Goal: Browse casually: Explore the website without a specific task or goal

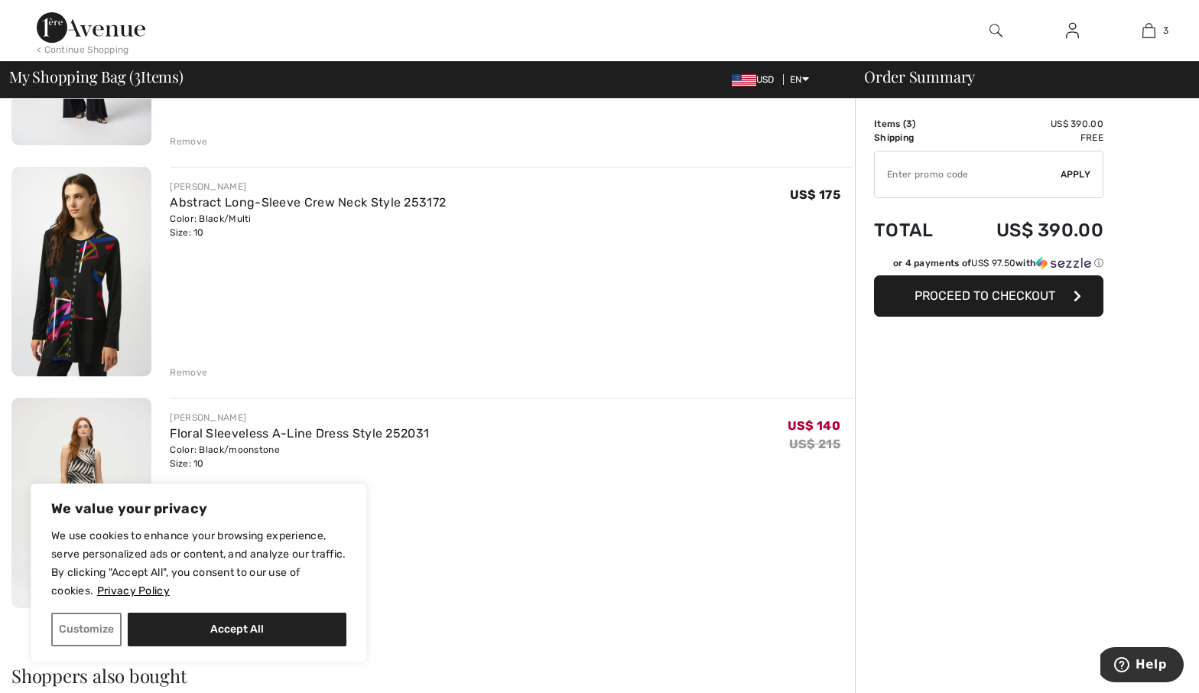
scroll to position [417, 0]
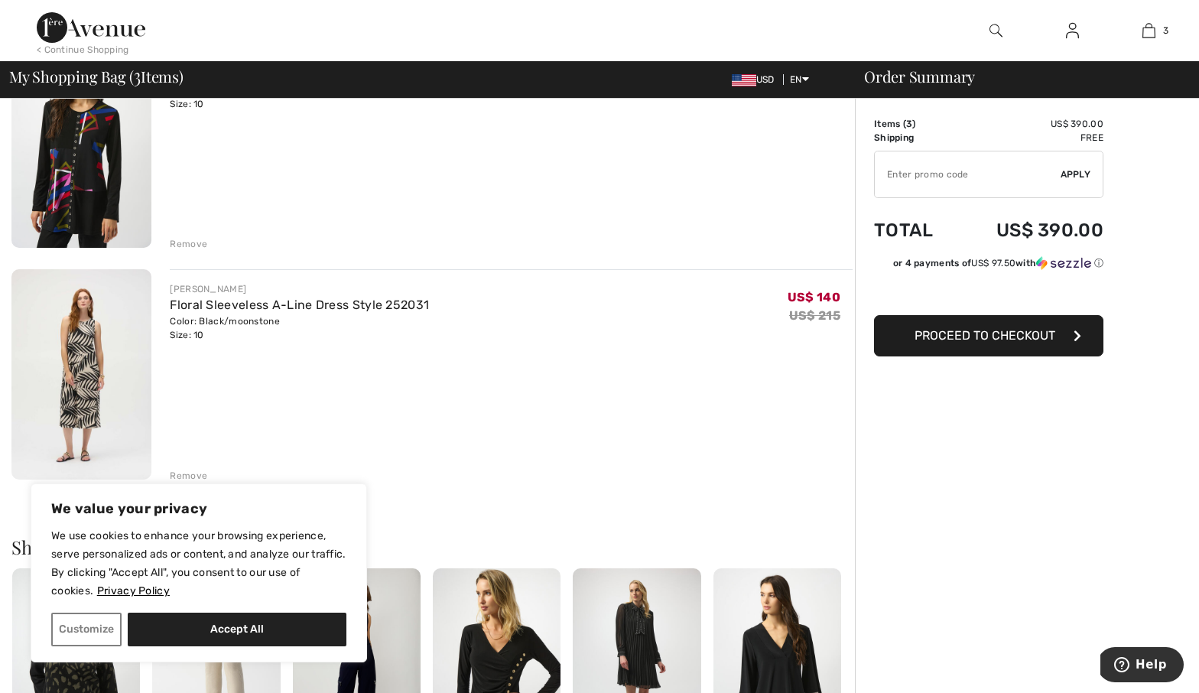
click at [190, 477] on div "Remove" at bounding box center [188, 476] width 37 height 14
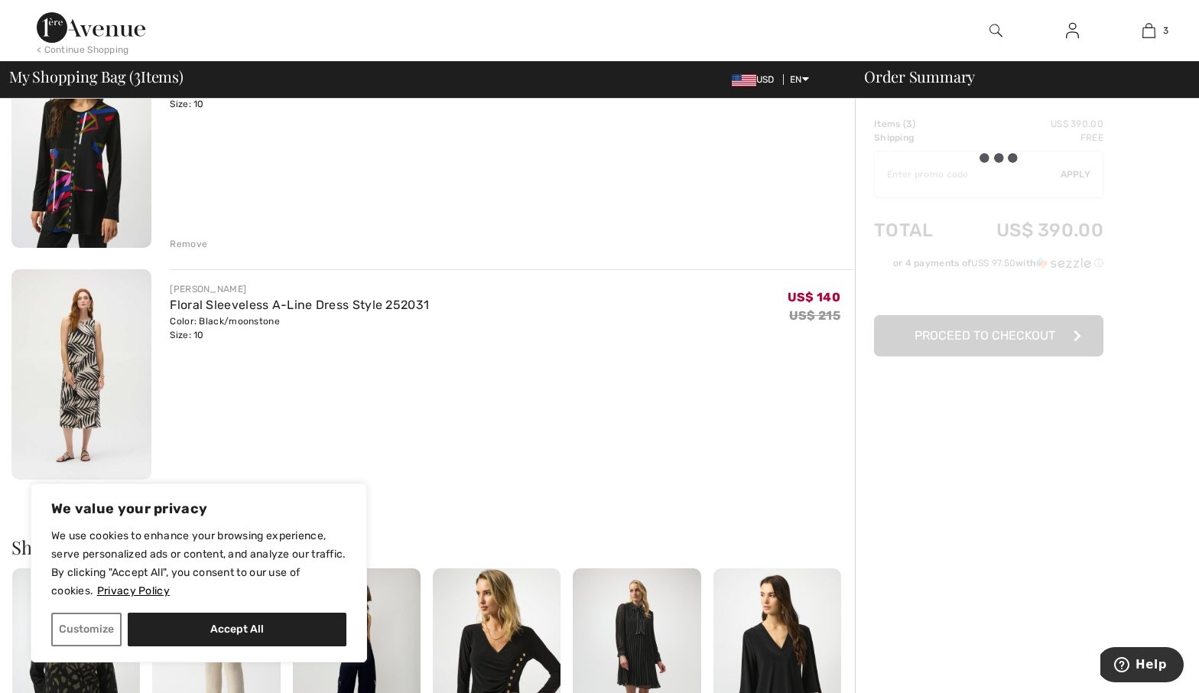
click at [190, 477] on div "Remove" at bounding box center [188, 476] width 37 height 14
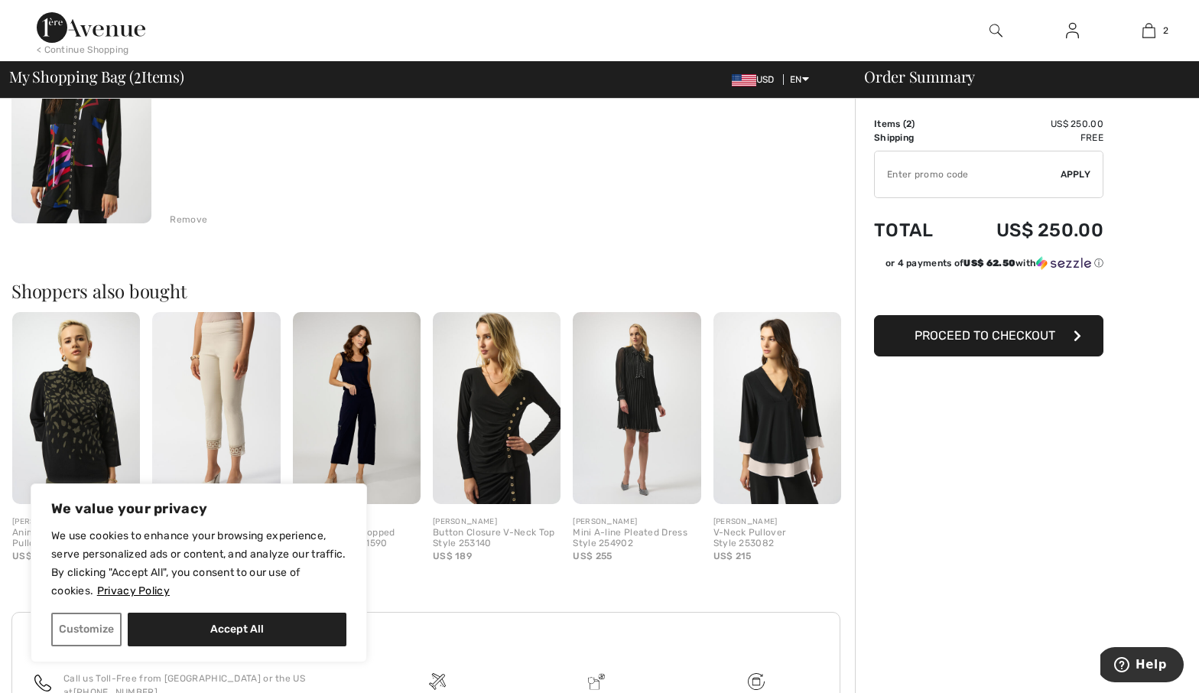
scroll to position [600, 0]
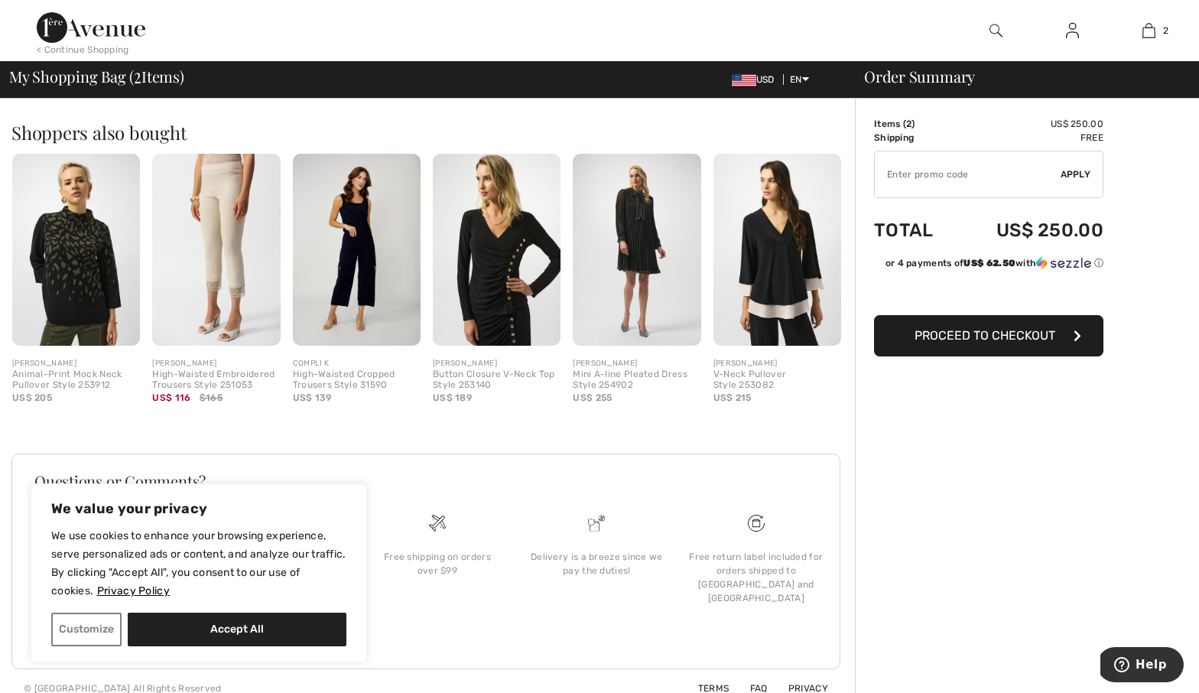
click at [498, 290] on img at bounding box center [497, 250] width 128 height 192
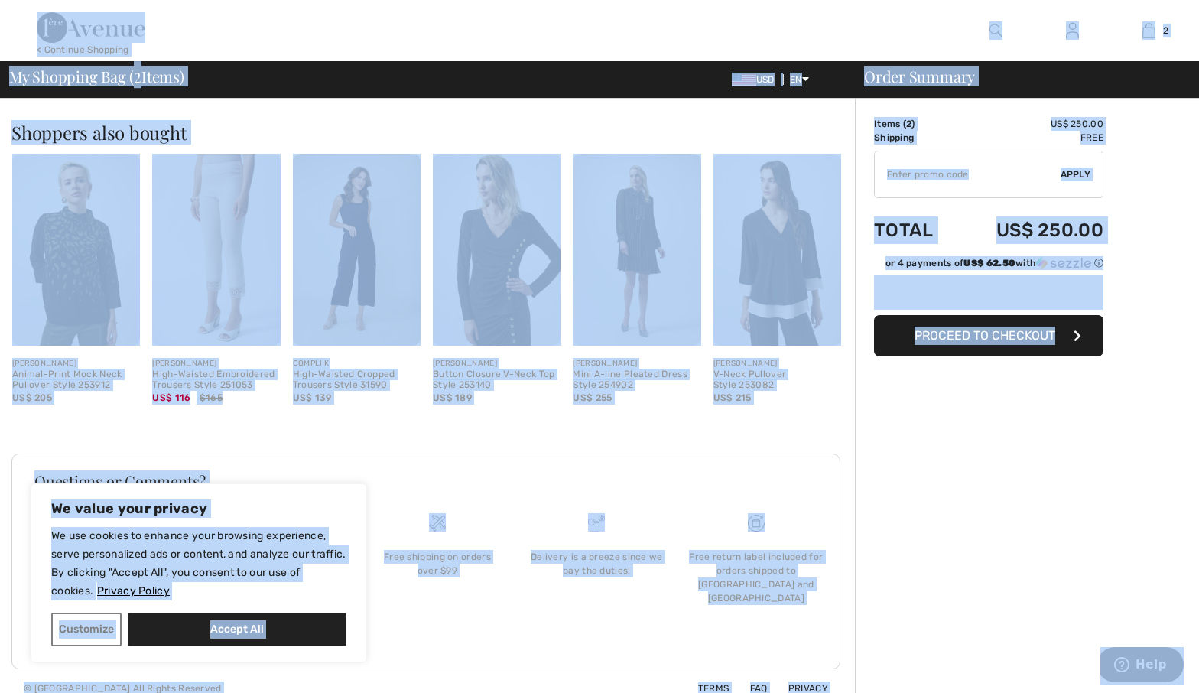
click at [498, 290] on img at bounding box center [497, 250] width 128 height 192
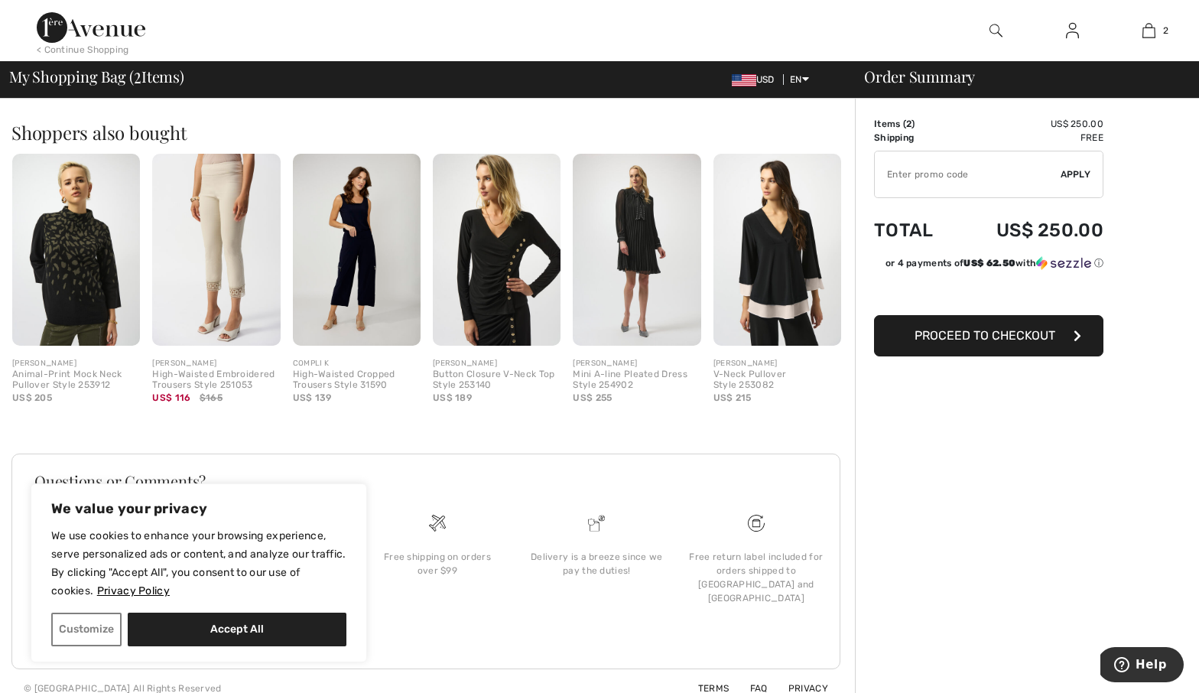
click at [469, 374] on div "Button Closure V-Neck Top Style 253140" at bounding box center [497, 379] width 128 height 21
click at [467, 375] on div "Button Closure V-Neck Top Style 253140" at bounding box center [497, 379] width 128 height 21
click at [453, 369] on div "Button Closure V-Neck Top Style 253140" at bounding box center [497, 379] width 128 height 21
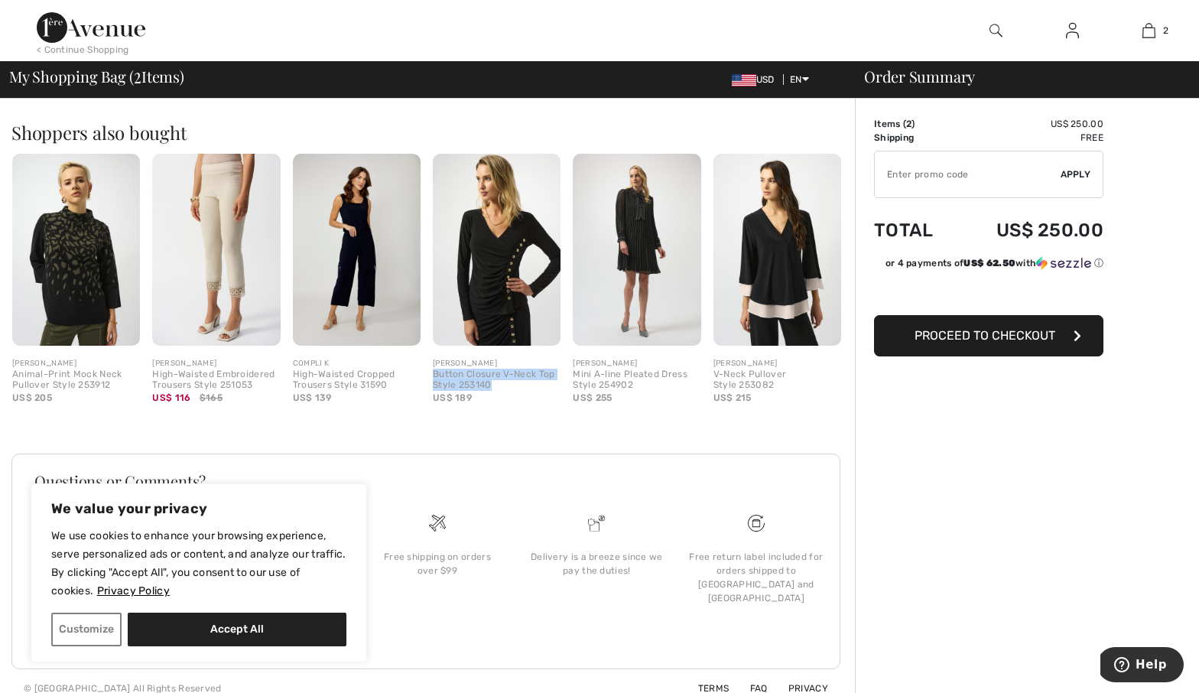
click at [453, 369] on div "Button Closure V-Neck Top Style 253140" at bounding box center [497, 379] width 128 height 21
click at [453, 361] on div "[PERSON_NAME]" at bounding box center [497, 363] width 128 height 11
click at [488, 293] on img at bounding box center [497, 250] width 128 height 192
click at [496, 293] on img at bounding box center [497, 250] width 128 height 192
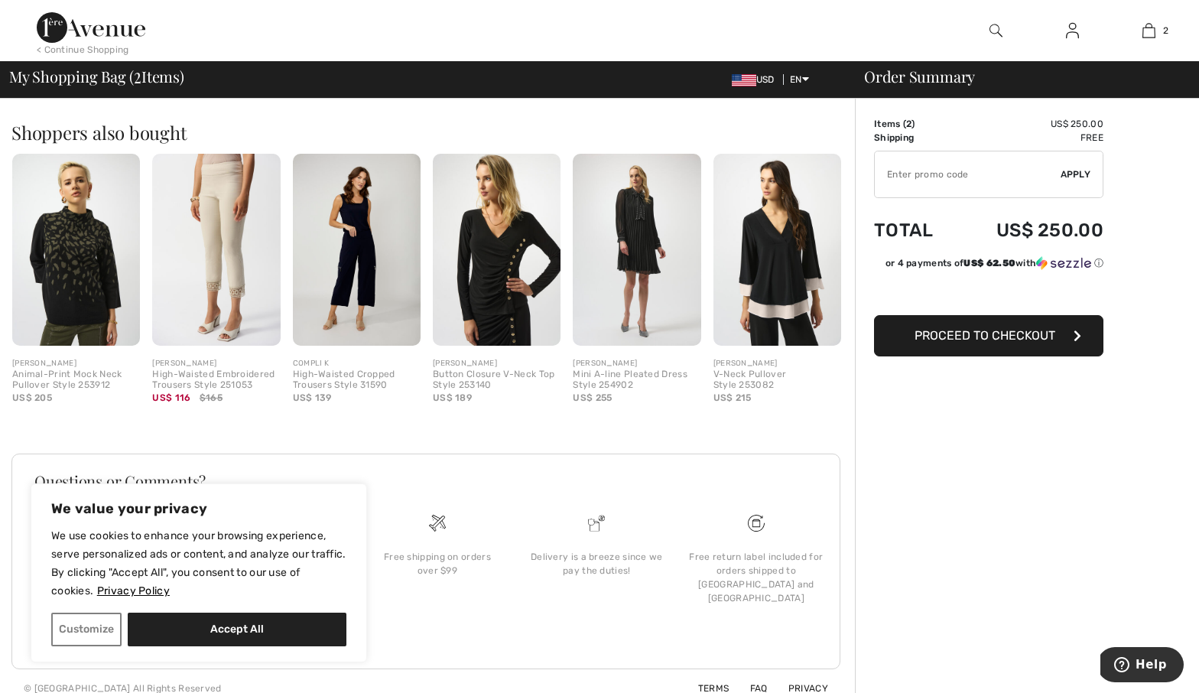
click at [802, 242] on img at bounding box center [777, 250] width 128 height 192
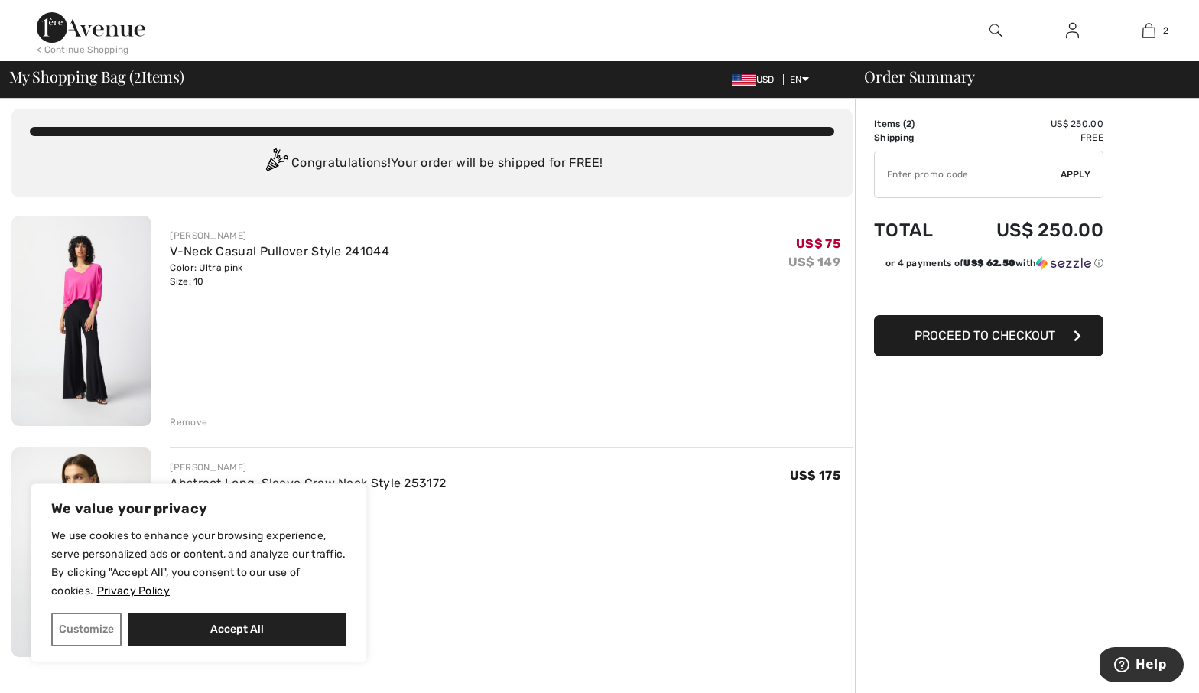
scroll to position [0, 0]
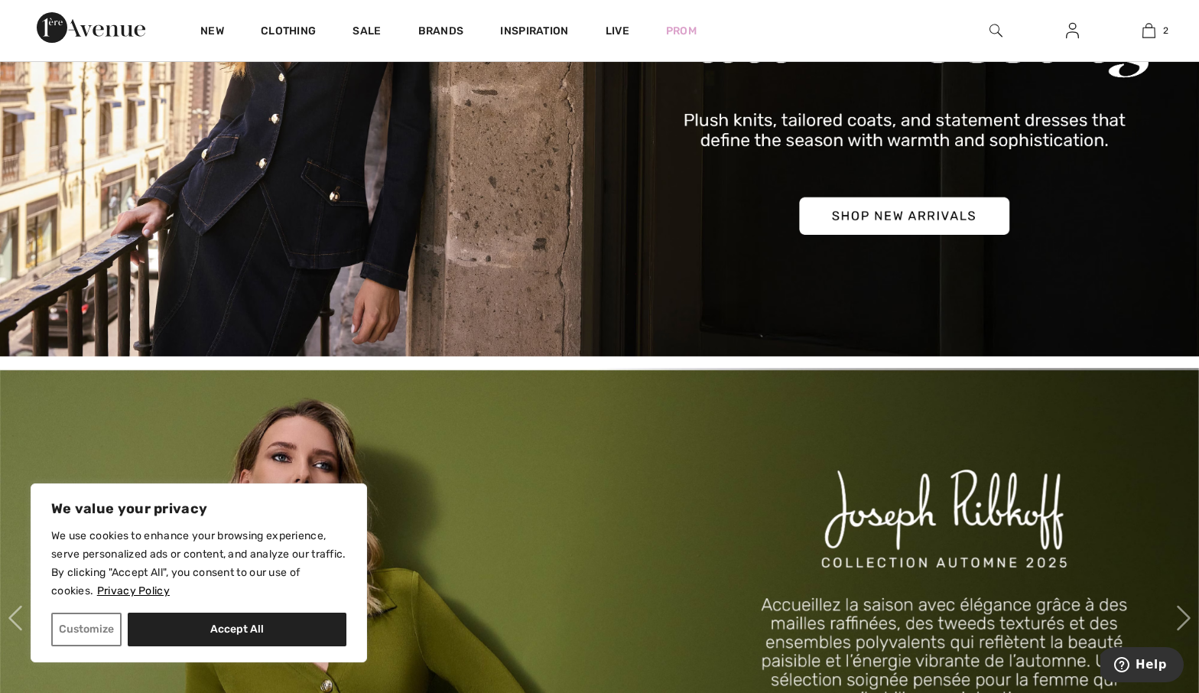
scroll to position [139, 0]
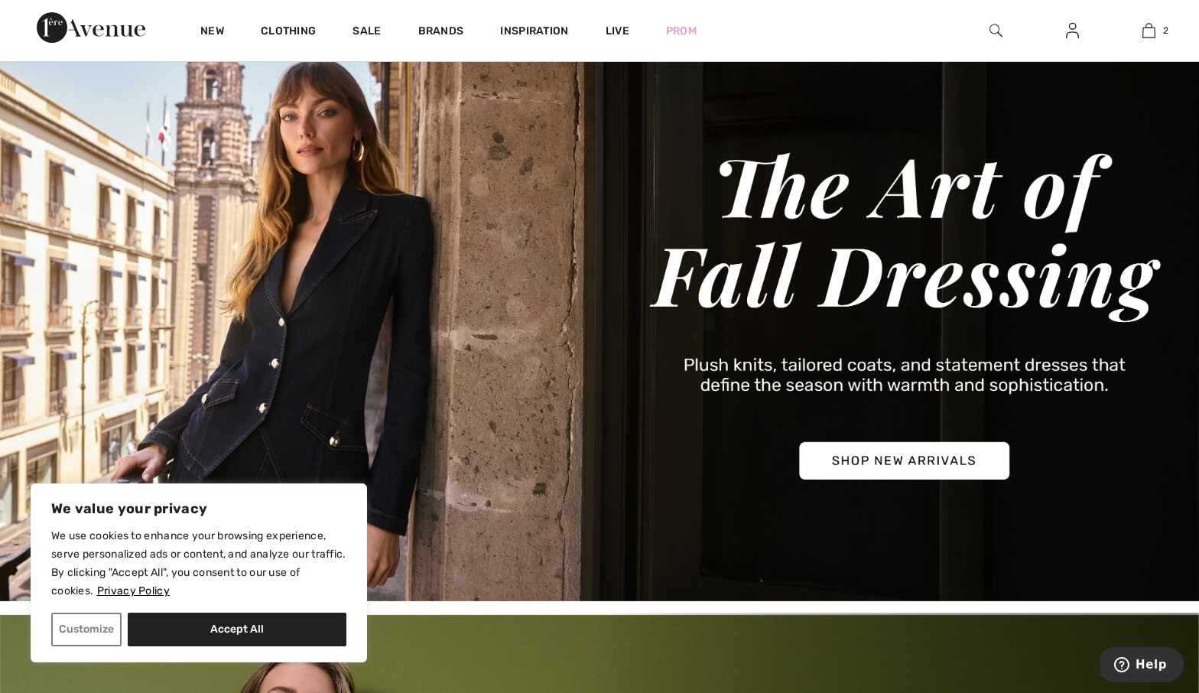
click at [920, 446] on img at bounding box center [599, 314] width 1199 height 574
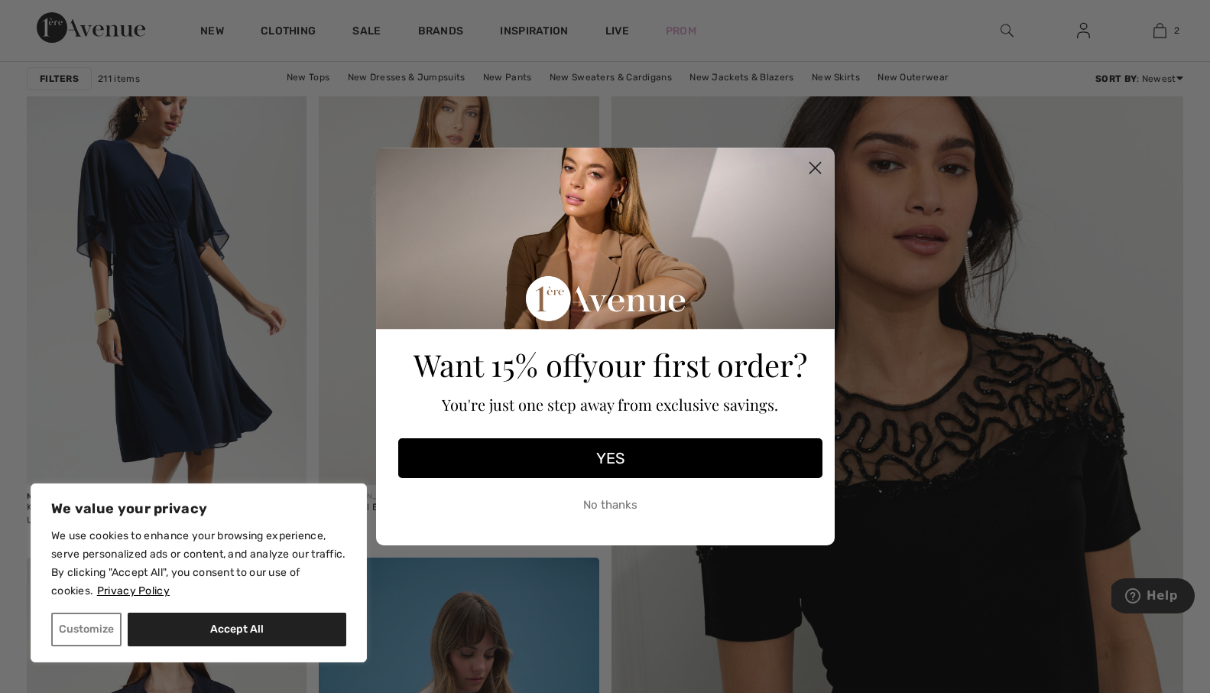
click at [814, 166] on circle "Close dialog" at bounding box center [814, 167] width 25 height 25
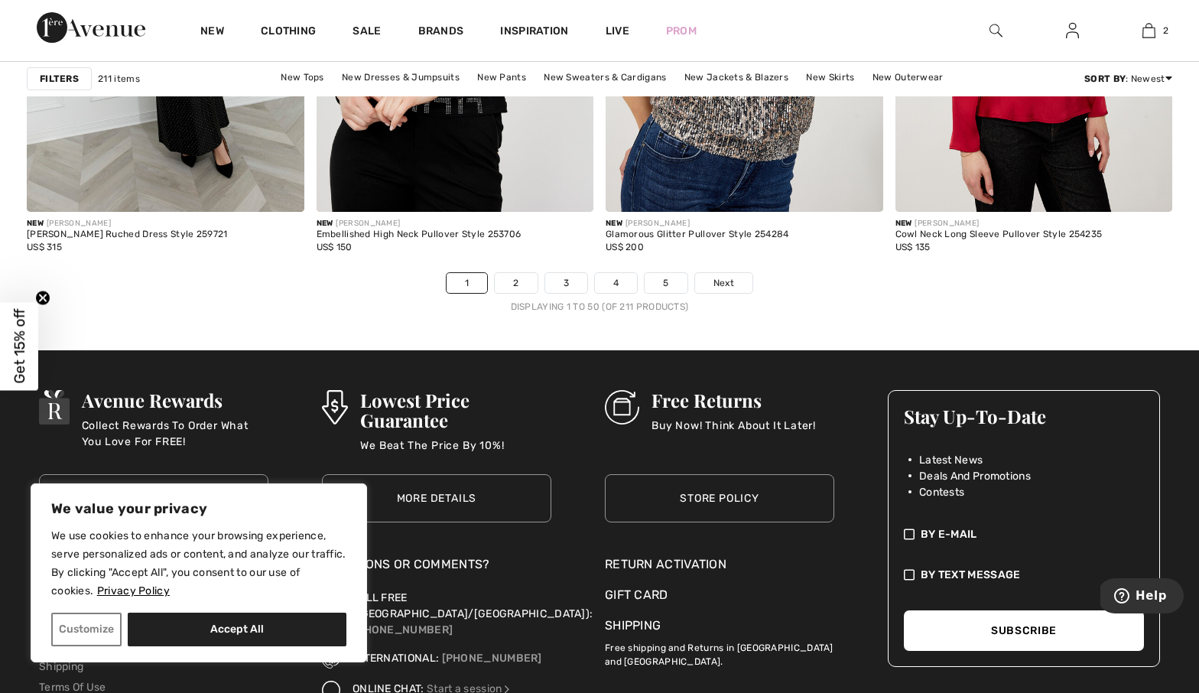
scroll to position [7459, 0]
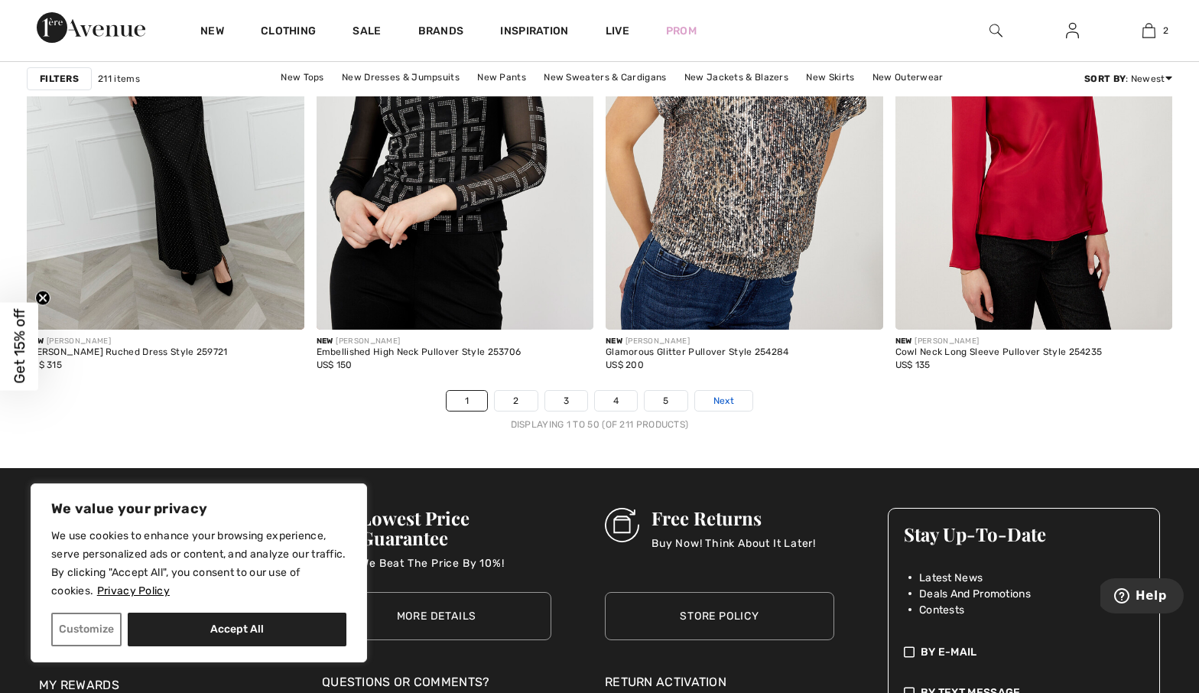
click at [734, 397] on span "Next" at bounding box center [723, 401] width 21 height 14
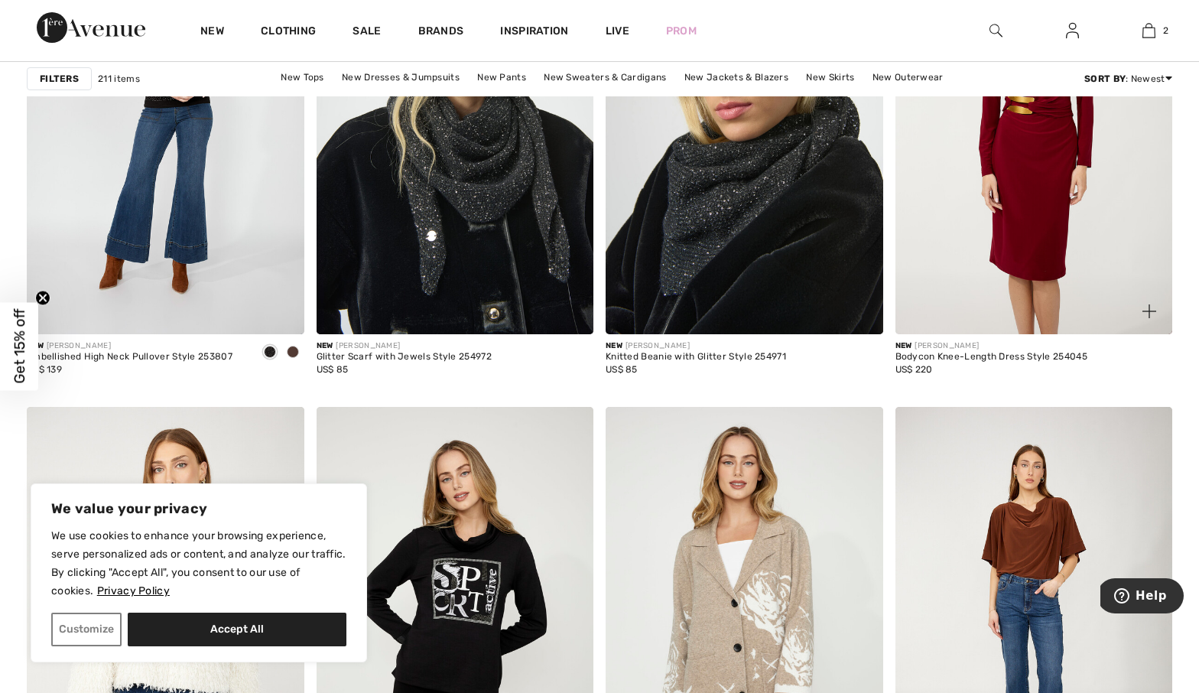
scroll to position [7265, 0]
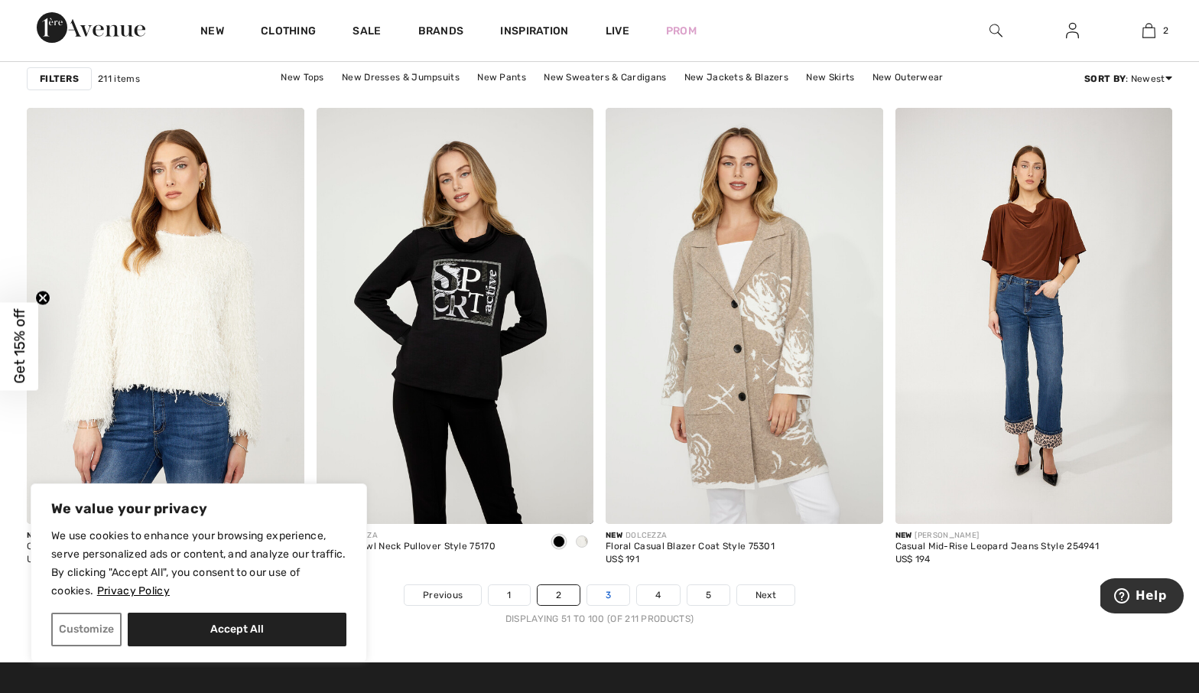
click at [610, 593] on link "3" at bounding box center [608, 595] width 42 height 20
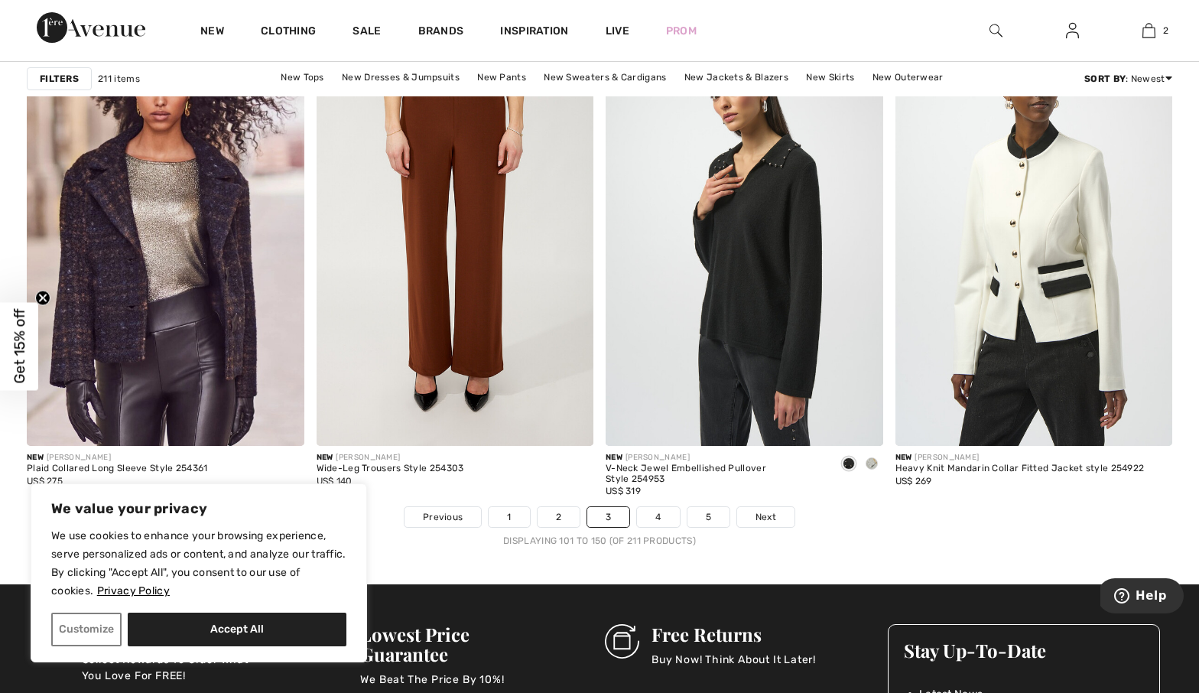
scroll to position [7391, 0]
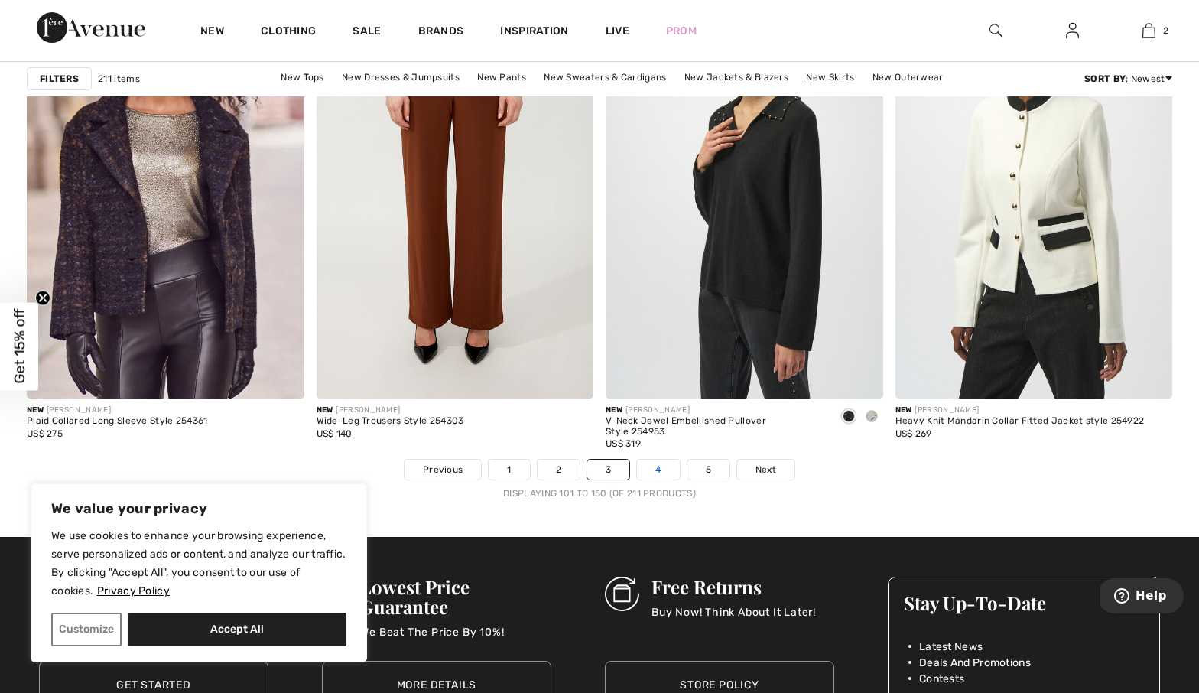
click at [655, 460] on link "4" at bounding box center [658, 469] width 42 height 20
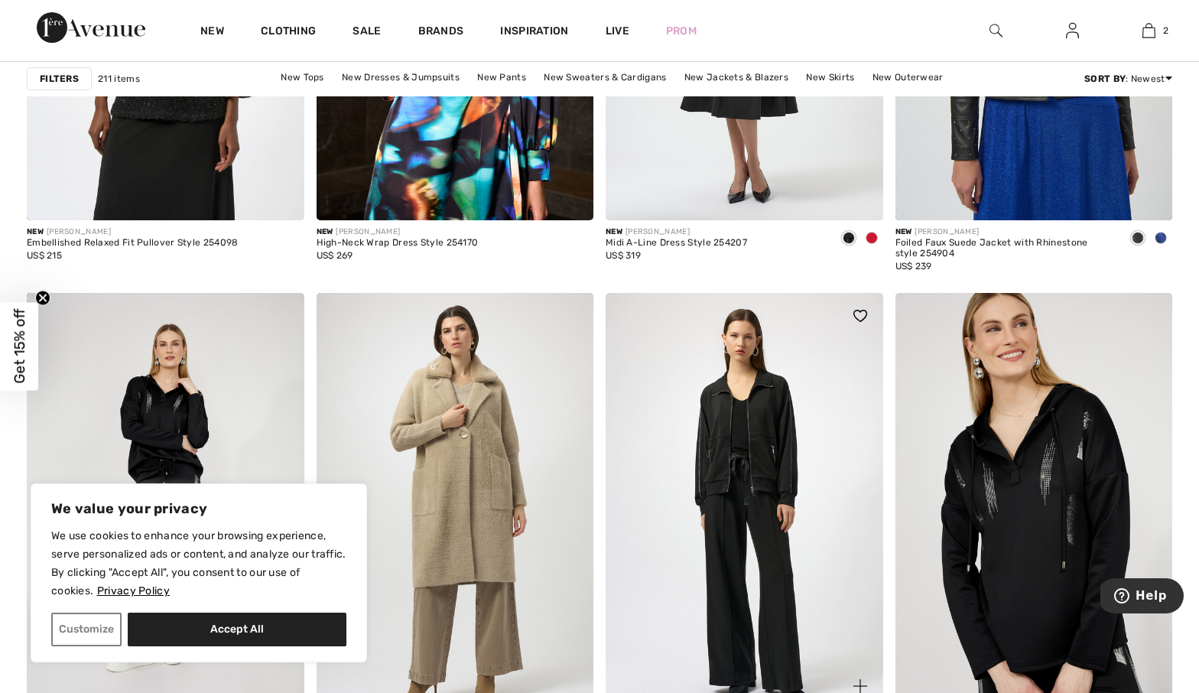
scroll to position [7344, 0]
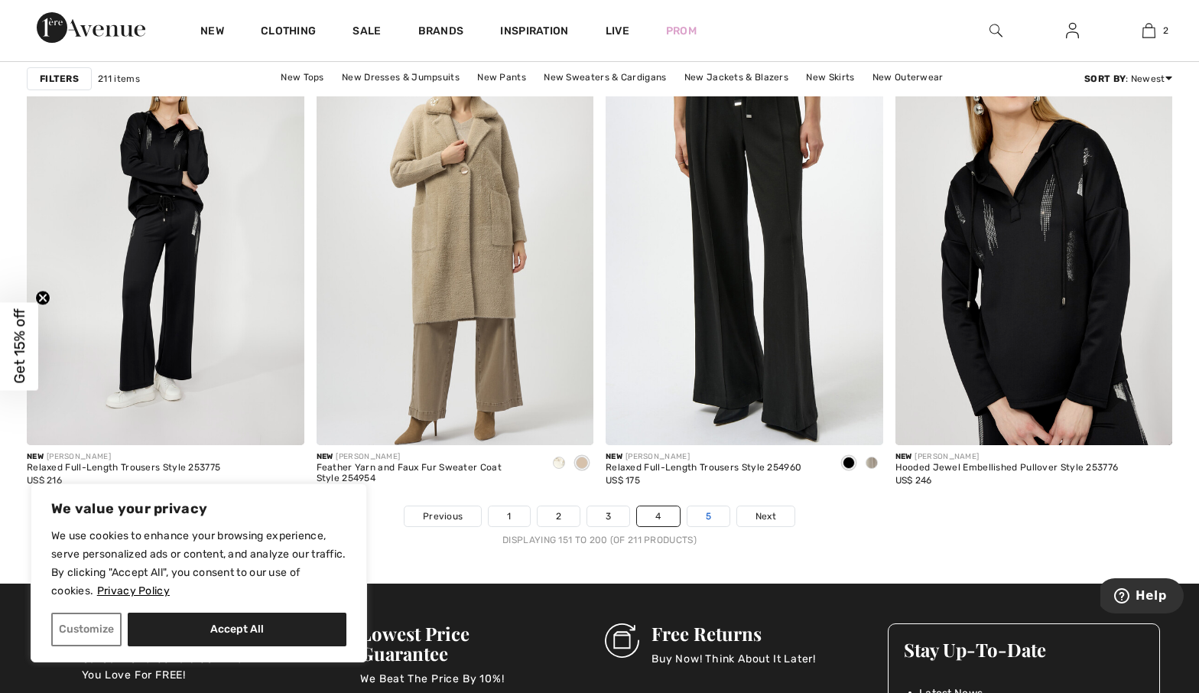
click at [721, 513] on link "5" at bounding box center [708, 516] width 42 height 20
